Goal: Information Seeking & Learning: Learn about a topic

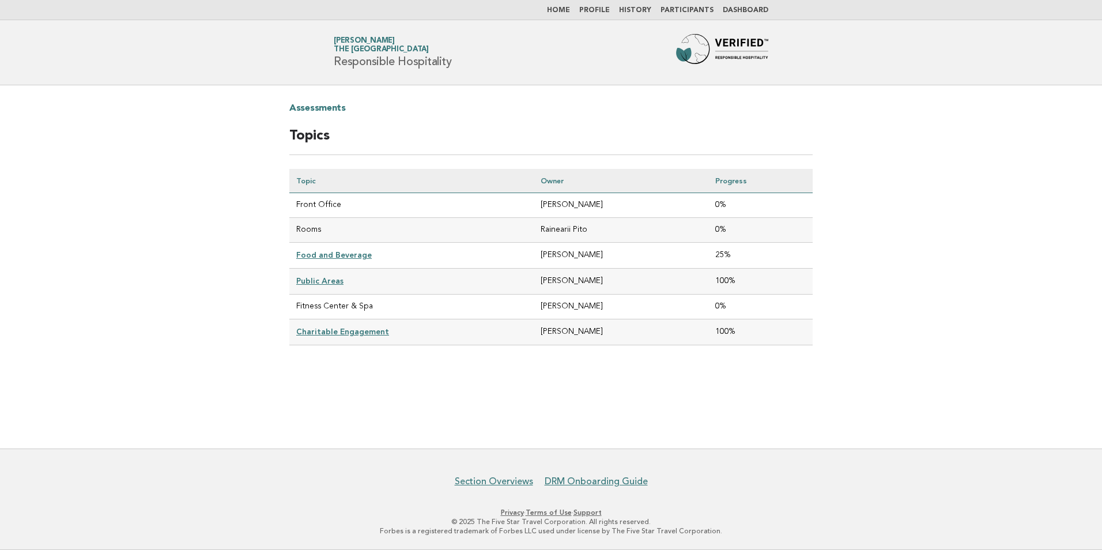
click at [733, 9] on link "Dashboard" at bounding box center [746, 10] width 46 height 7
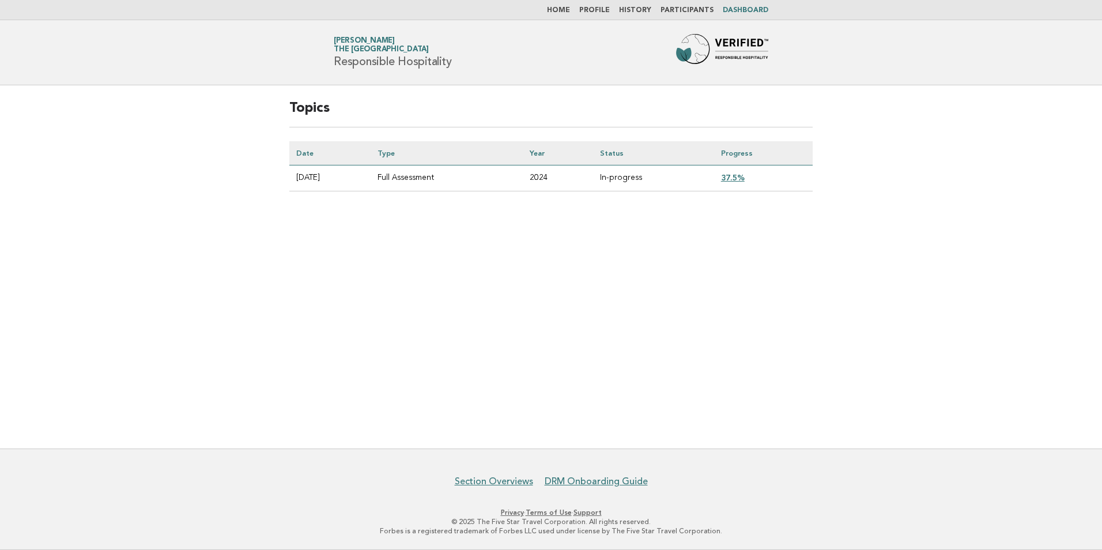
click at [745, 179] on link "37.5%" at bounding box center [733, 177] width 24 height 9
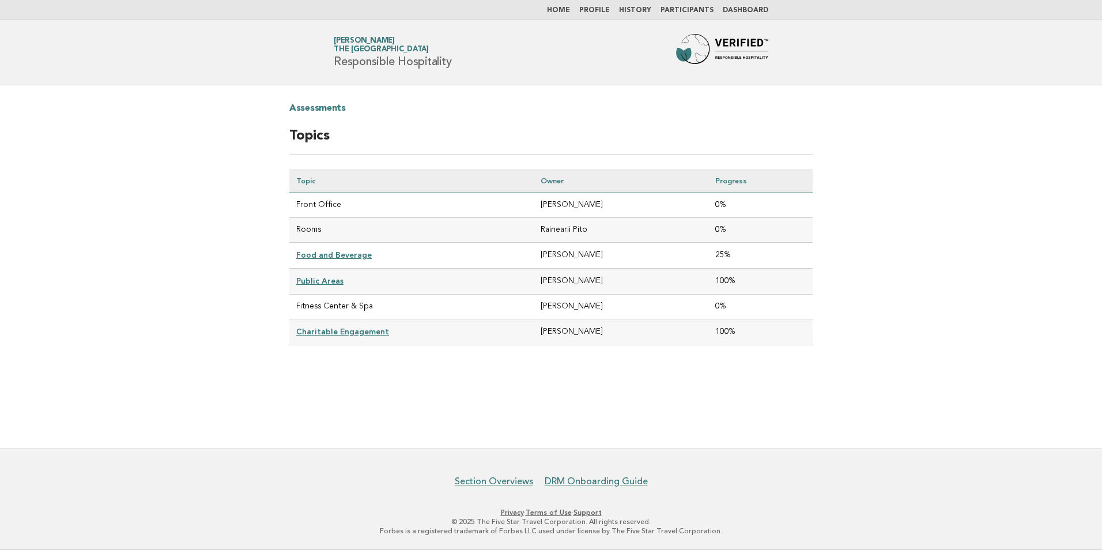
click at [350, 254] on link "Food and Beverage" at bounding box center [334, 254] width 76 height 9
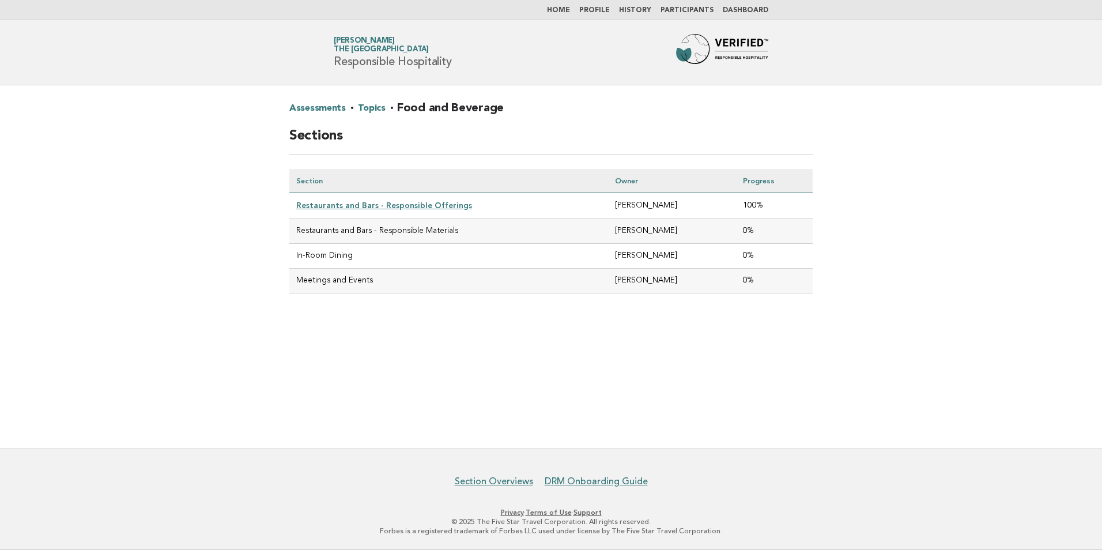
click at [417, 203] on link "Restaurants and Bars - Responsible Offerings" at bounding box center [384, 205] width 176 height 9
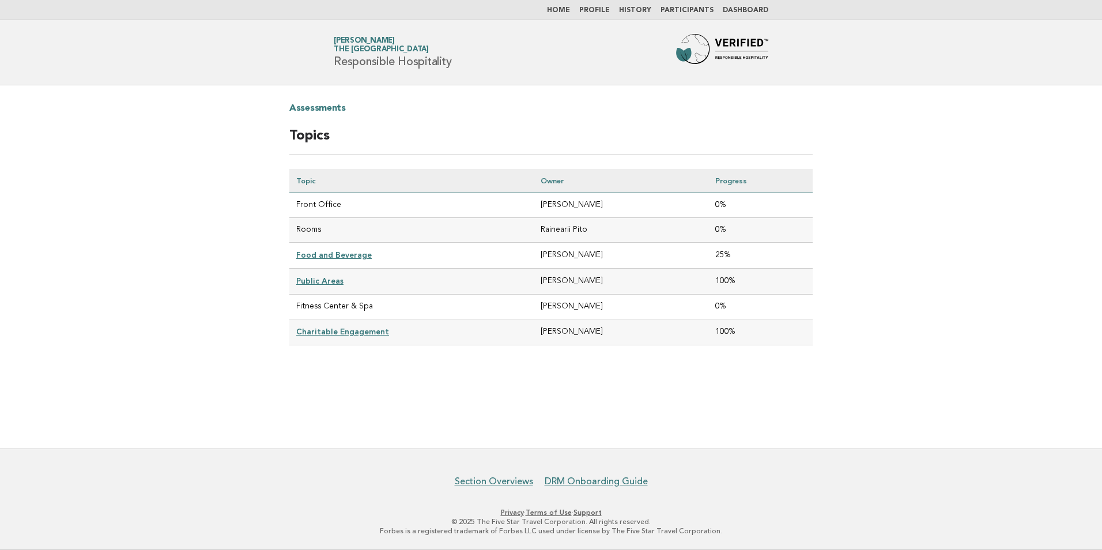
click at [326, 285] on link "Public Areas" at bounding box center [319, 280] width 47 height 9
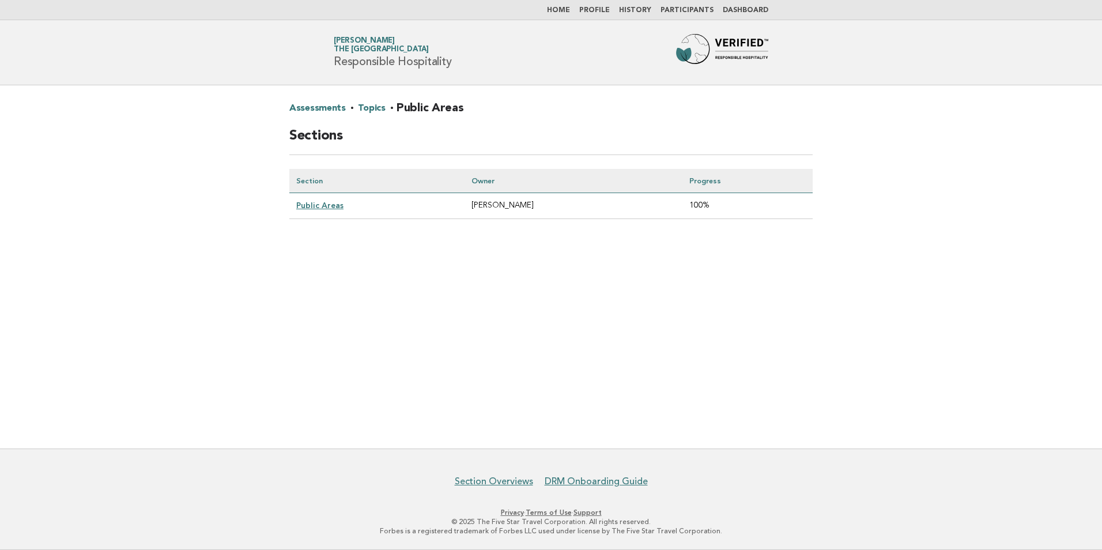
click at [330, 204] on link "Public Areas" at bounding box center [319, 205] width 47 height 9
